Goal: Information Seeking & Learning: Find specific fact

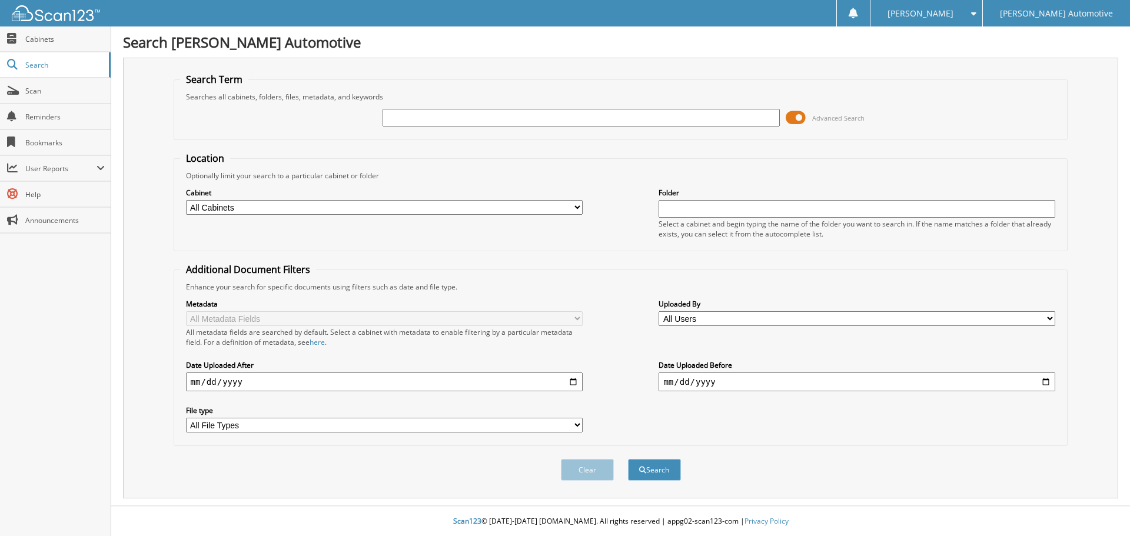
click at [454, 122] on input "text" at bounding box center [581, 118] width 397 height 18
type input "7123"
click at [628, 459] on button "Search" at bounding box center [654, 470] width 53 height 22
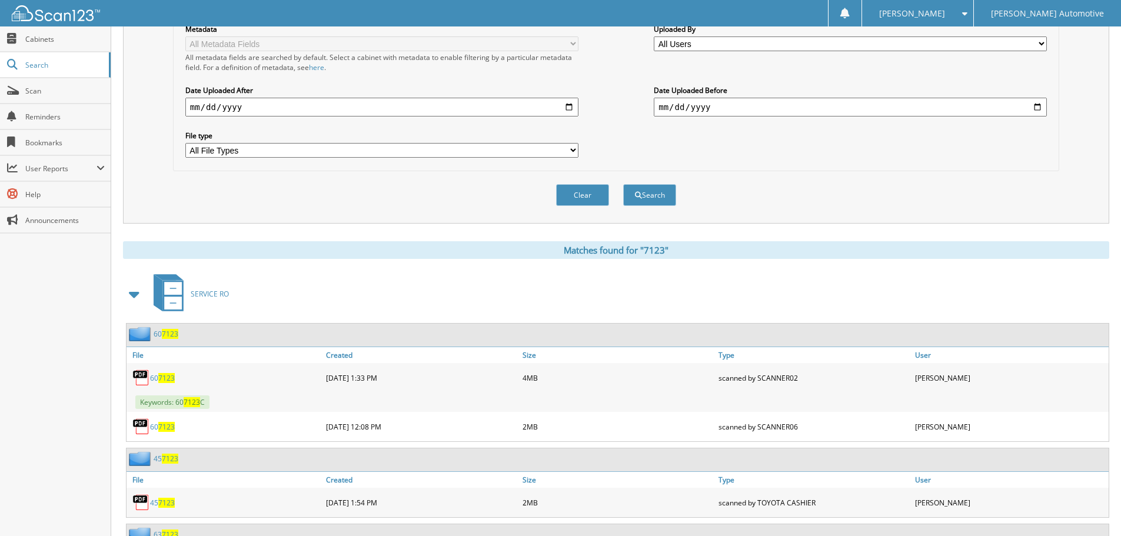
scroll to position [412, 0]
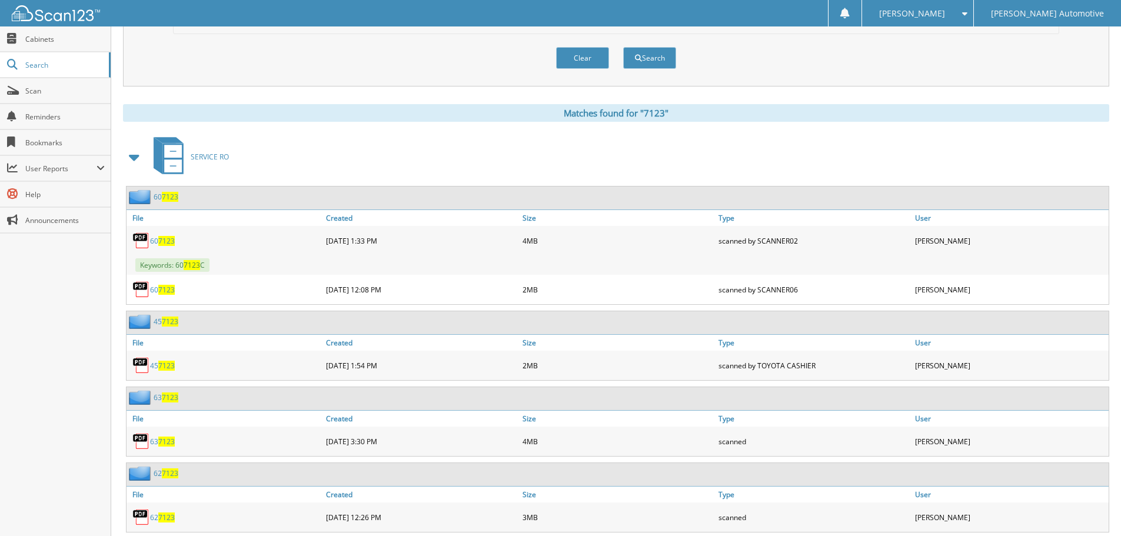
click at [135, 157] on span at bounding box center [135, 157] width 16 height 21
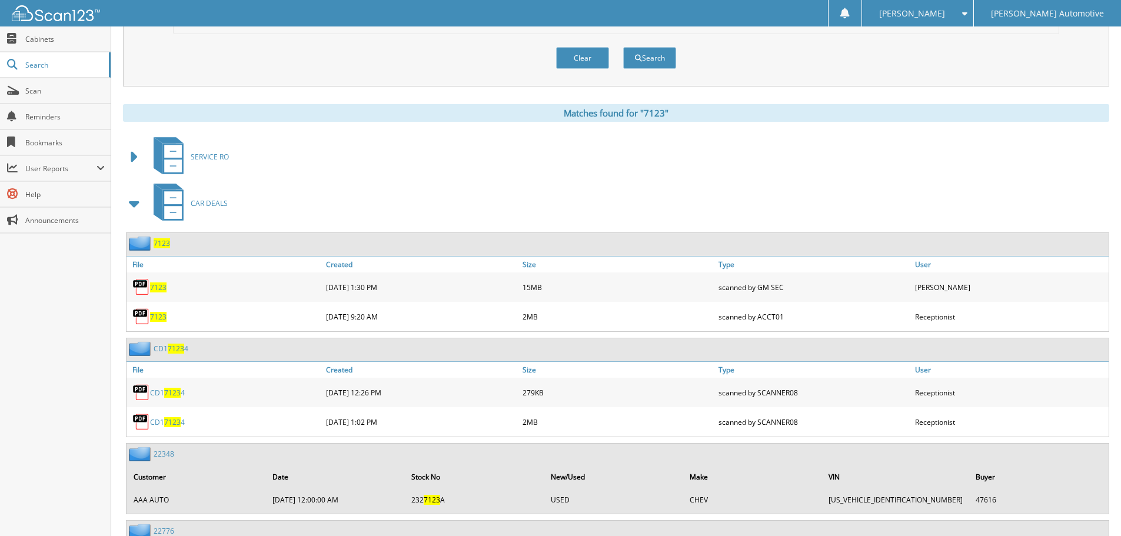
click at [162, 243] on span "7123" at bounding box center [162, 243] width 16 height 10
